Goal: Use online tool/utility

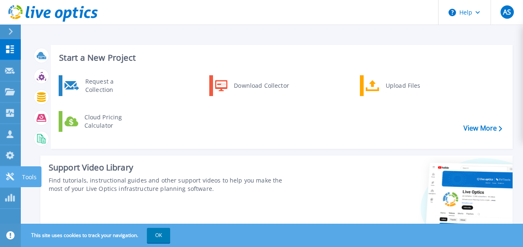
click at [24, 175] on p "Tools" at bounding box center [29, 177] width 15 height 22
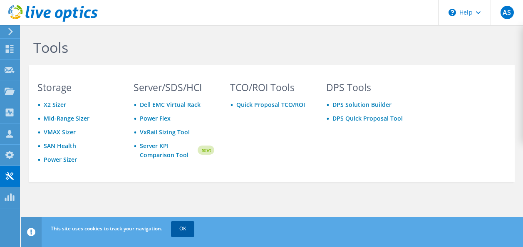
click at [177, 226] on link "OK" at bounding box center [182, 228] width 23 height 15
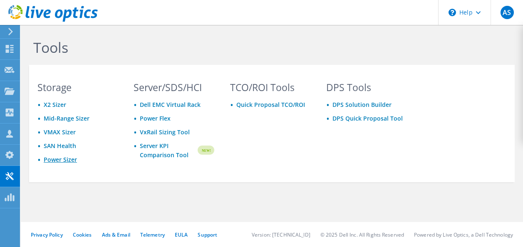
click at [62, 160] on link "Power Sizer" at bounding box center [60, 160] width 33 height 8
